Goal: Information Seeking & Learning: Learn about a topic

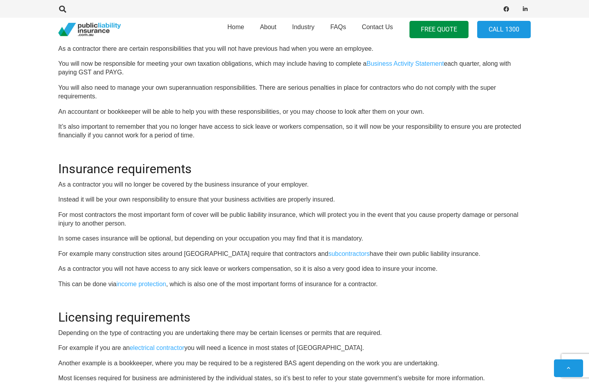
scroll to position [987, 0]
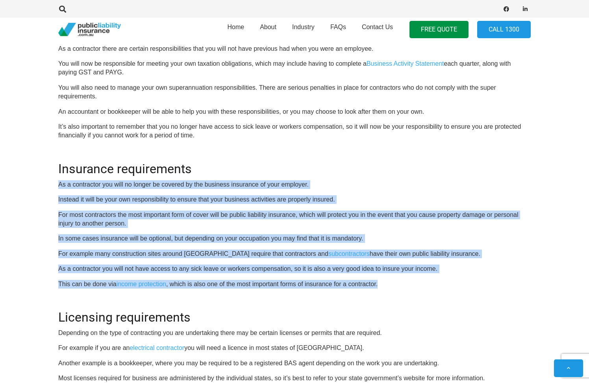
drag, startPoint x: 285, startPoint y: 170, endPoint x: 381, endPoint y: 283, distance: 147.8
click at [381, 283] on p "This can be done via income protection , which is also one of the most importan…" at bounding box center [294, 284] width 473 height 9
drag, startPoint x: 381, startPoint y: 283, endPoint x: 349, endPoint y: 167, distance: 120.6
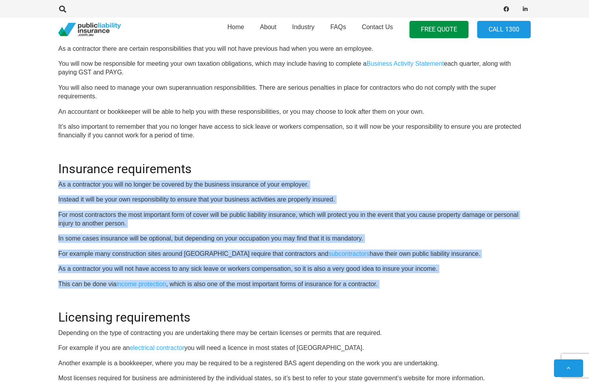
click at [349, 167] on h2 "Insurance requirements" at bounding box center [294, 164] width 473 height 24
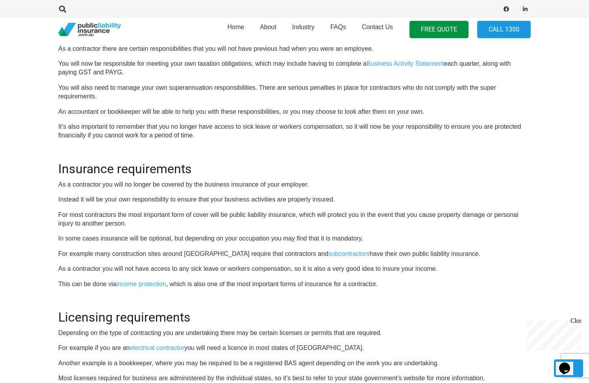
scroll to position [0, 0]
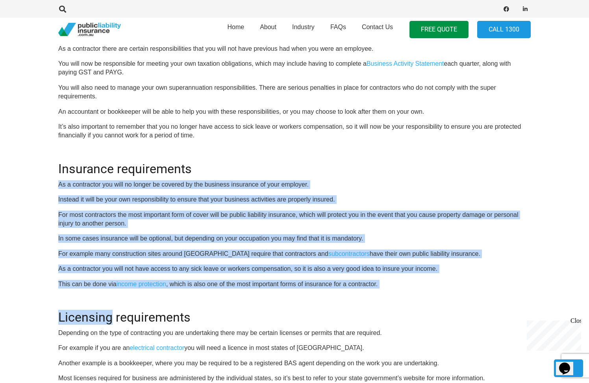
drag, startPoint x: 349, startPoint y: 167, endPoint x: 395, endPoint y: 288, distance: 129.9
click at [394, 281] on p "This can be done via income protection , which is also one of the most importan…" at bounding box center [294, 284] width 473 height 9
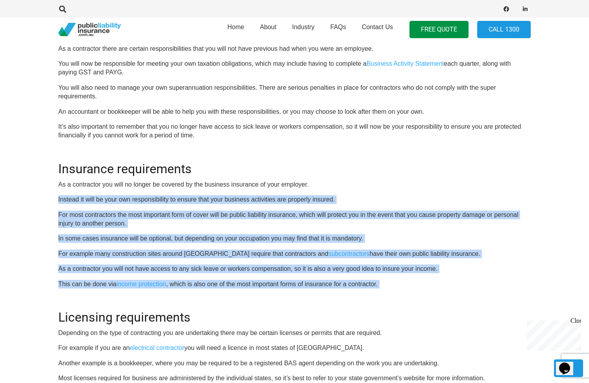
drag, startPoint x: 394, startPoint y: 281, endPoint x: 380, endPoint y: 182, distance: 99.9
click at [380, 182] on p "As a contractor you will no longer be covered by the business insurance of your…" at bounding box center [294, 184] width 473 height 9
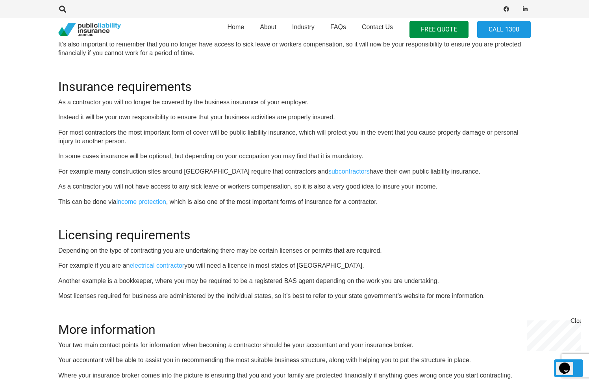
scroll to position [1070, 0]
click at [394, 145] on p "For most contractors the most important form of cover will be public liability …" at bounding box center [294, 137] width 473 height 18
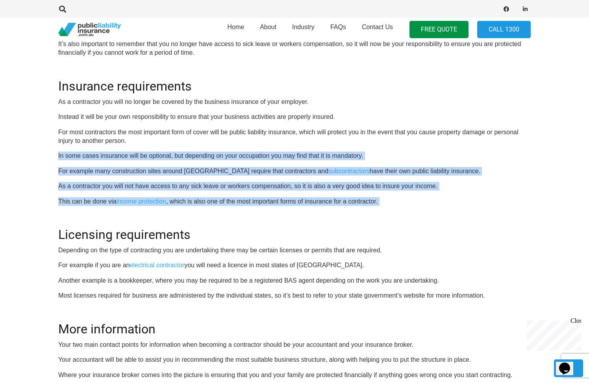
drag, startPoint x: 394, startPoint y: 145, endPoint x: 400, endPoint y: 205, distance: 60.9
click at [400, 205] on p "This can be done via income protection , which is also one of the most importan…" at bounding box center [294, 201] width 473 height 9
drag, startPoint x: 400, startPoint y: 205, endPoint x: 388, endPoint y: 145, distance: 61.3
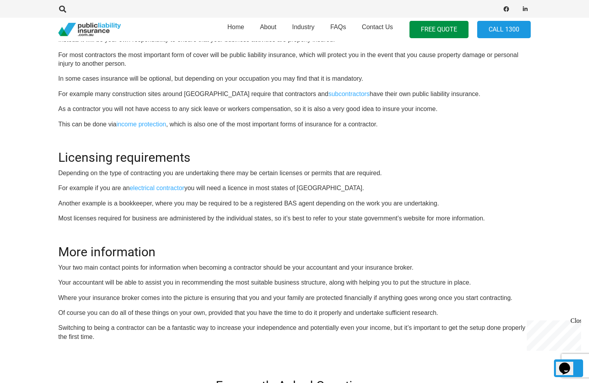
scroll to position [1161, 0]
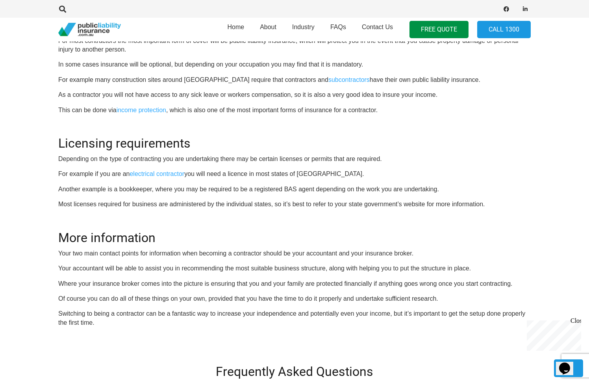
click at [388, 145] on h2 "Licensing requirements" at bounding box center [294, 138] width 473 height 24
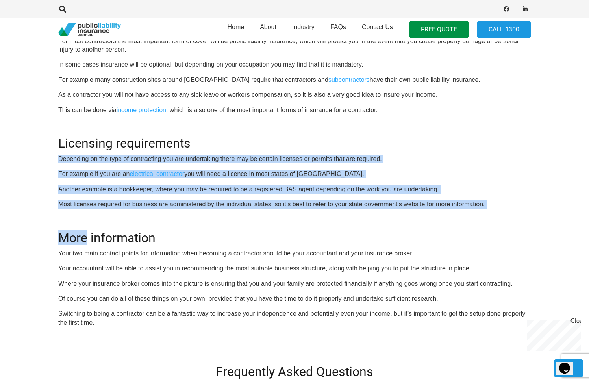
drag, startPoint x: 388, startPoint y: 145, endPoint x: 398, endPoint y: 212, distance: 68.0
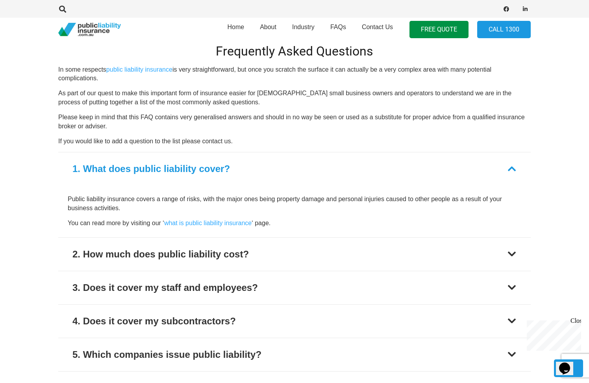
scroll to position [1520, 0]
